Goal: Use online tool/utility: Use online tool/utility

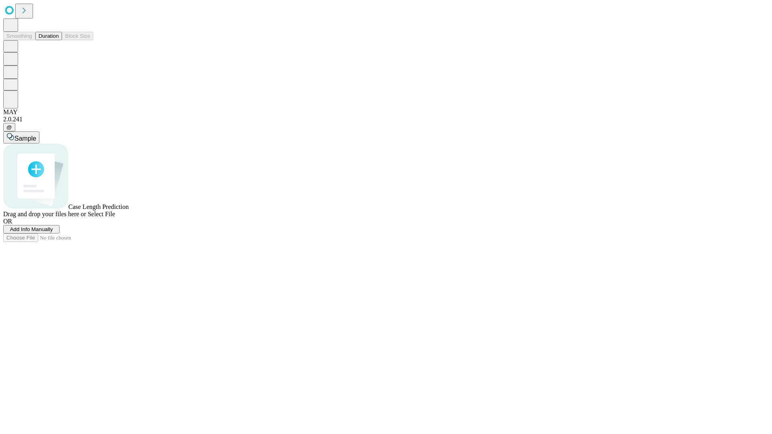
click at [59, 40] on button "Duration" at bounding box center [48, 36] width 27 height 8
click at [115, 218] on span "Select File" at bounding box center [101, 214] width 27 height 7
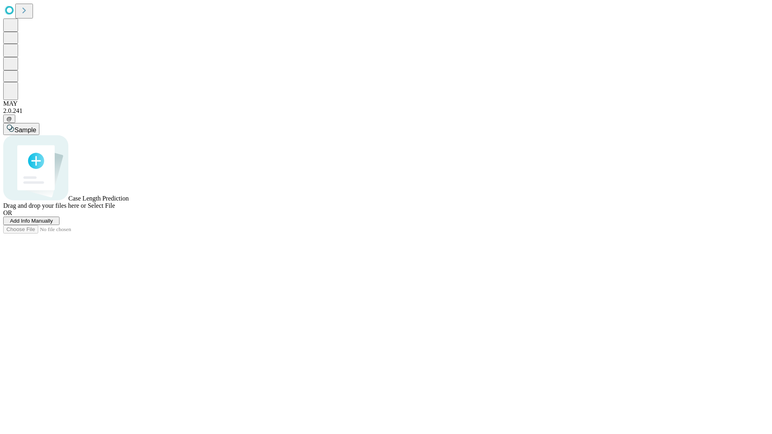
click at [115, 209] on span "Select File" at bounding box center [101, 205] width 27 height 7
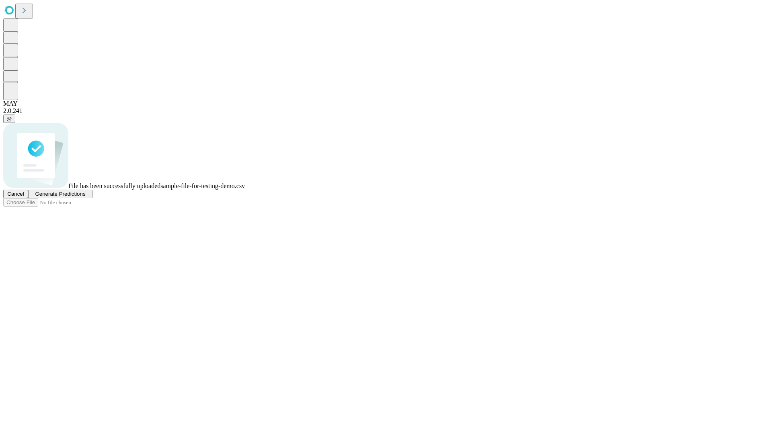
click at [85, 197] on span "Generate Predictions" at bounding box center [60, 194] width 50 height 6
